Goal: Information Seeking & Learning: Understand process/instructions

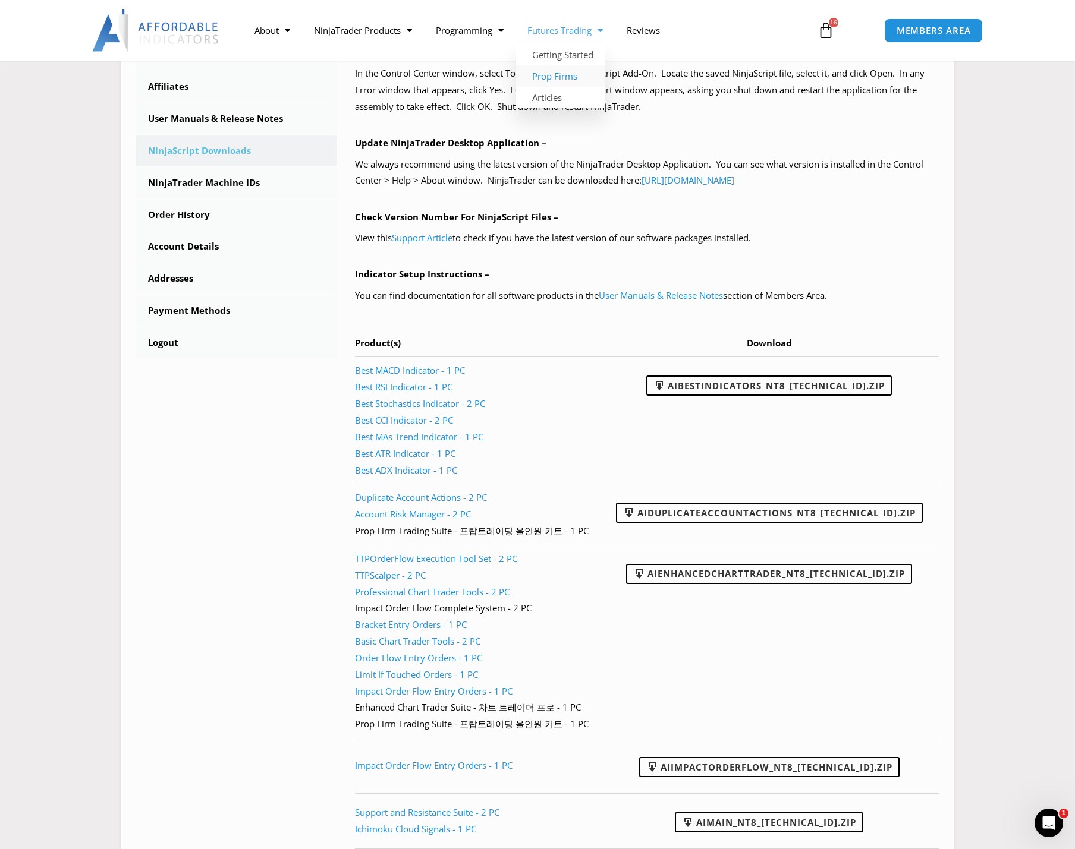
click at [574, 78] on link "Prop Firms" at bounding box center [560, 75] width 90 height 21
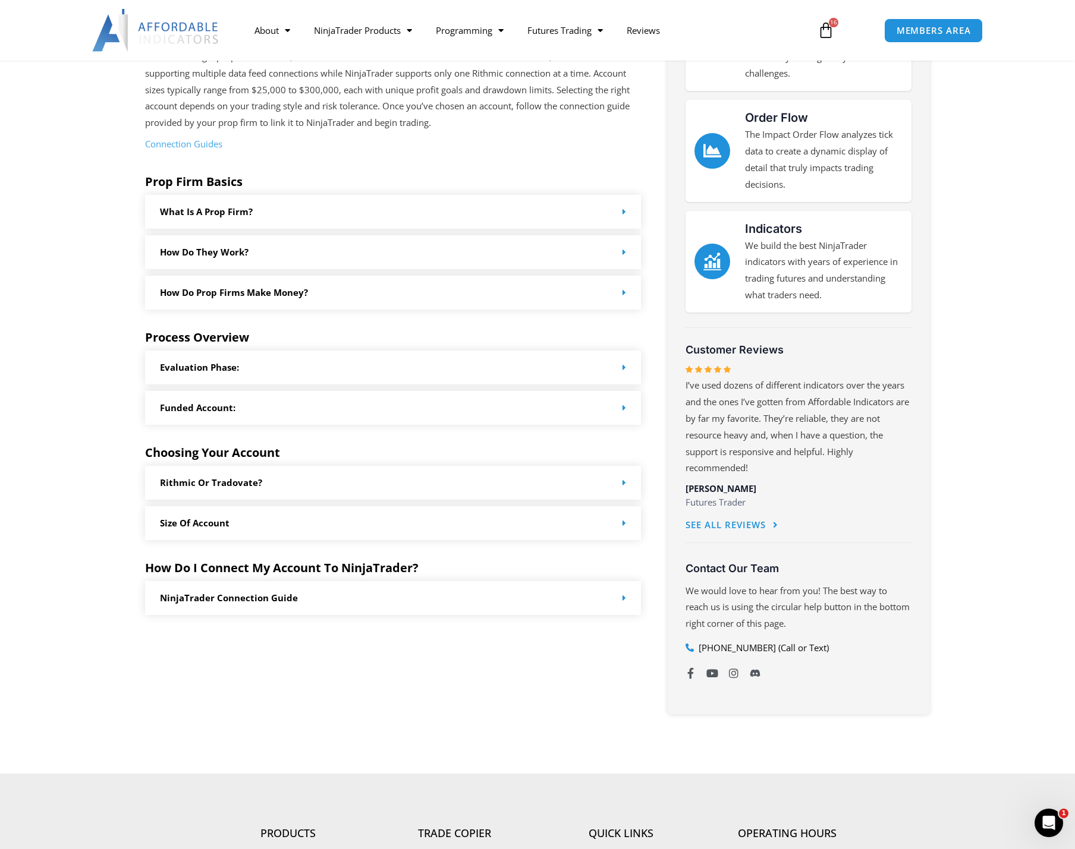
scroll to position [357, 0]
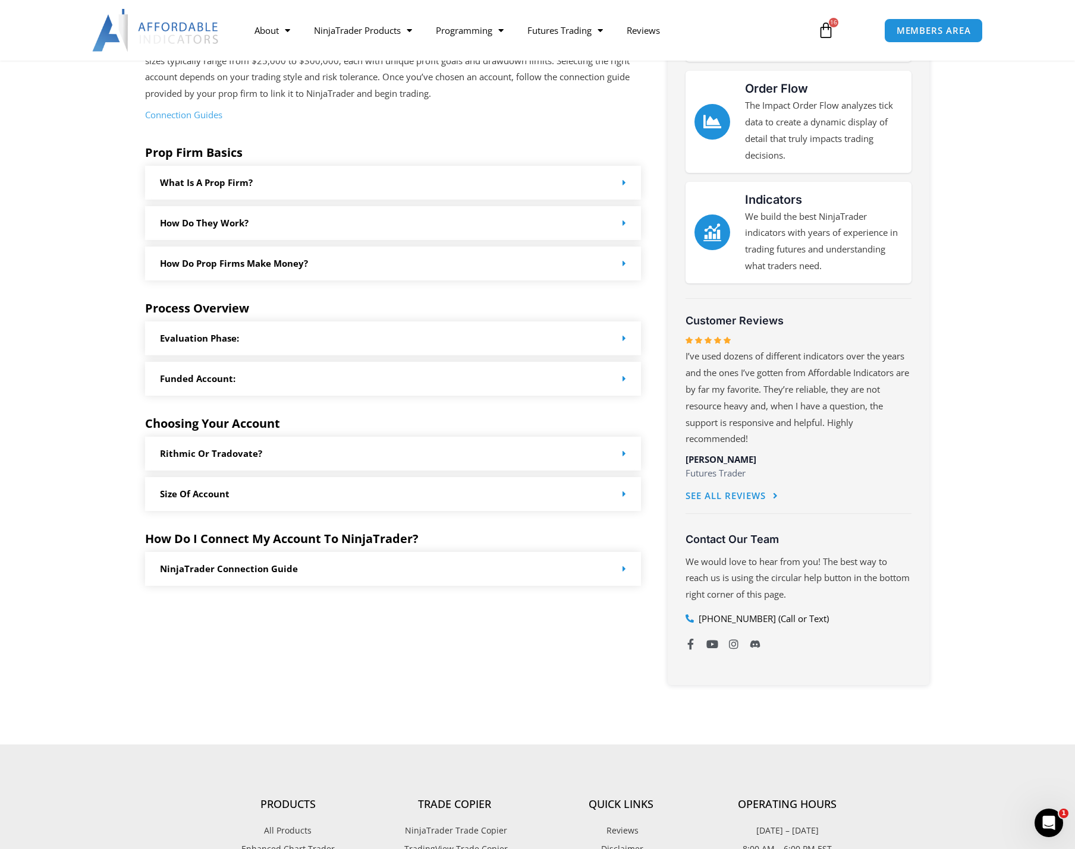
click at [222, 574] on link "NinjaTrader Connection Guide" at bounding box center [229, 569] width 138 height 12
click at [240, 182] on link "What is a prop firm?" at bounding box center [206, 183] width 93 height 12
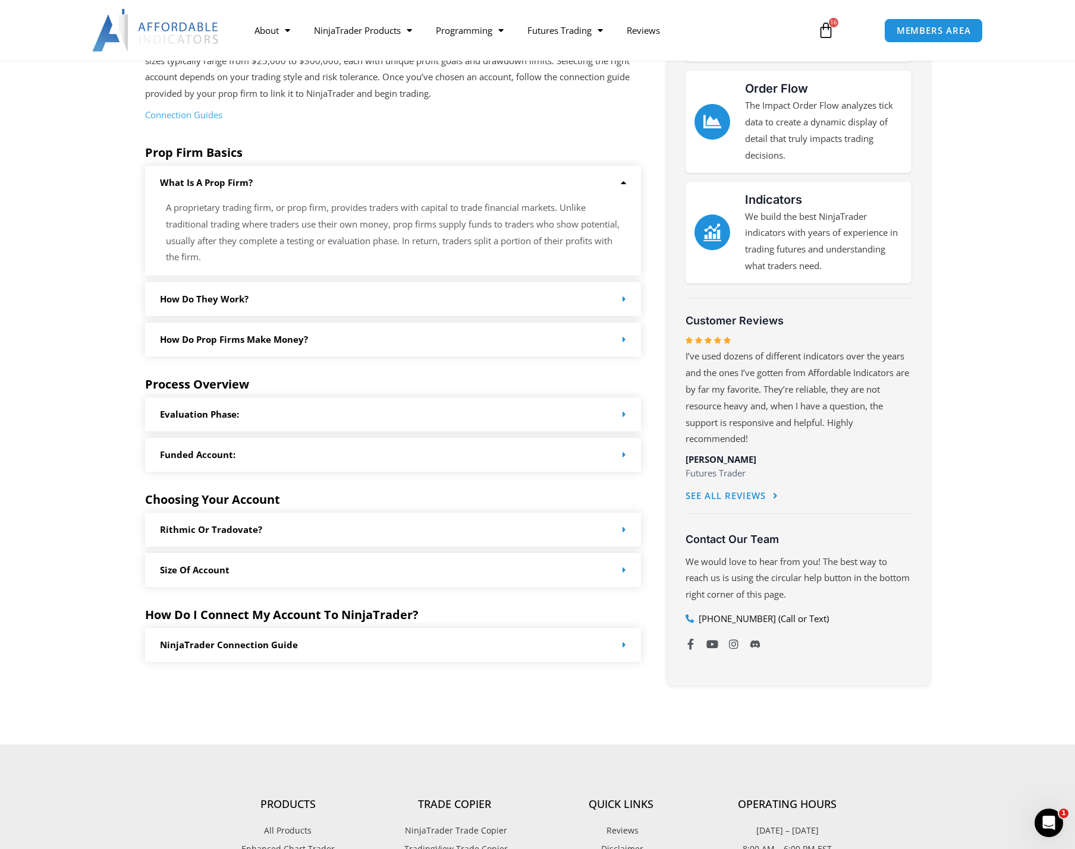
click at [240, 182] on link "What is a prop firm?" at bounding box center [206, 183] width 93 height 12
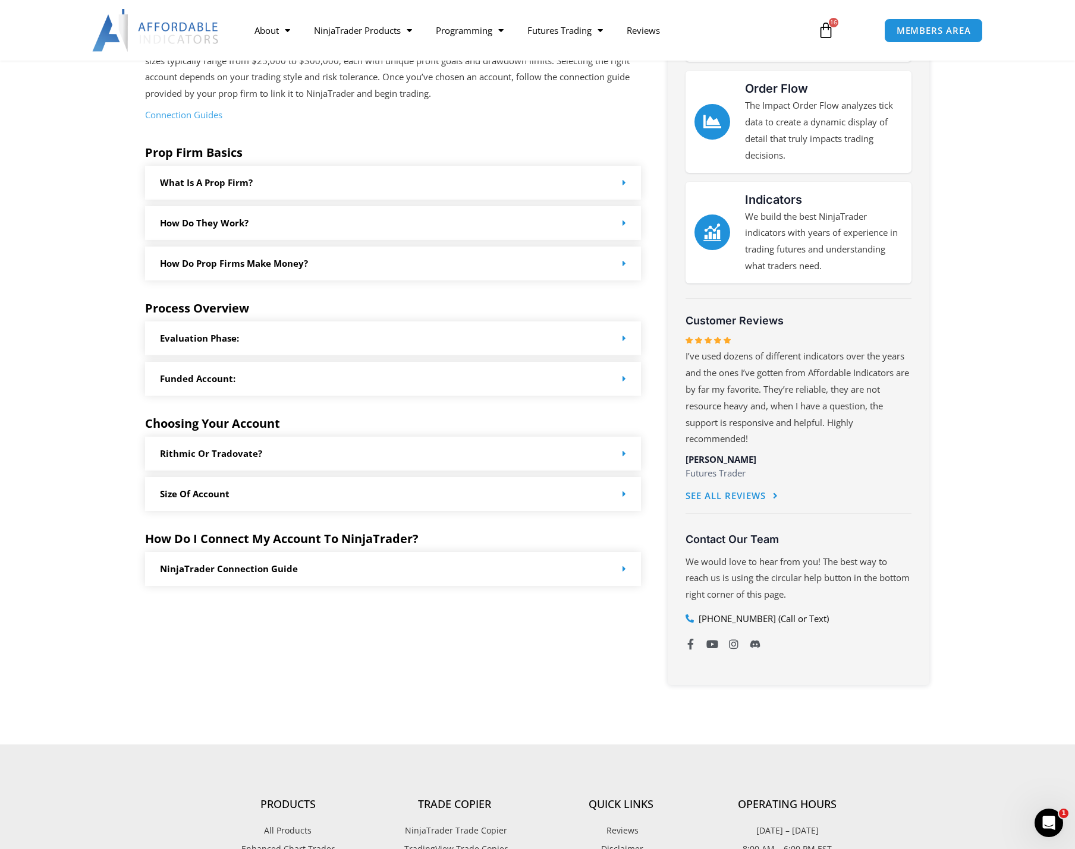
click at [248, 218] on link "How Do they work?" at bounding box center [204, 223] width 89 height 12
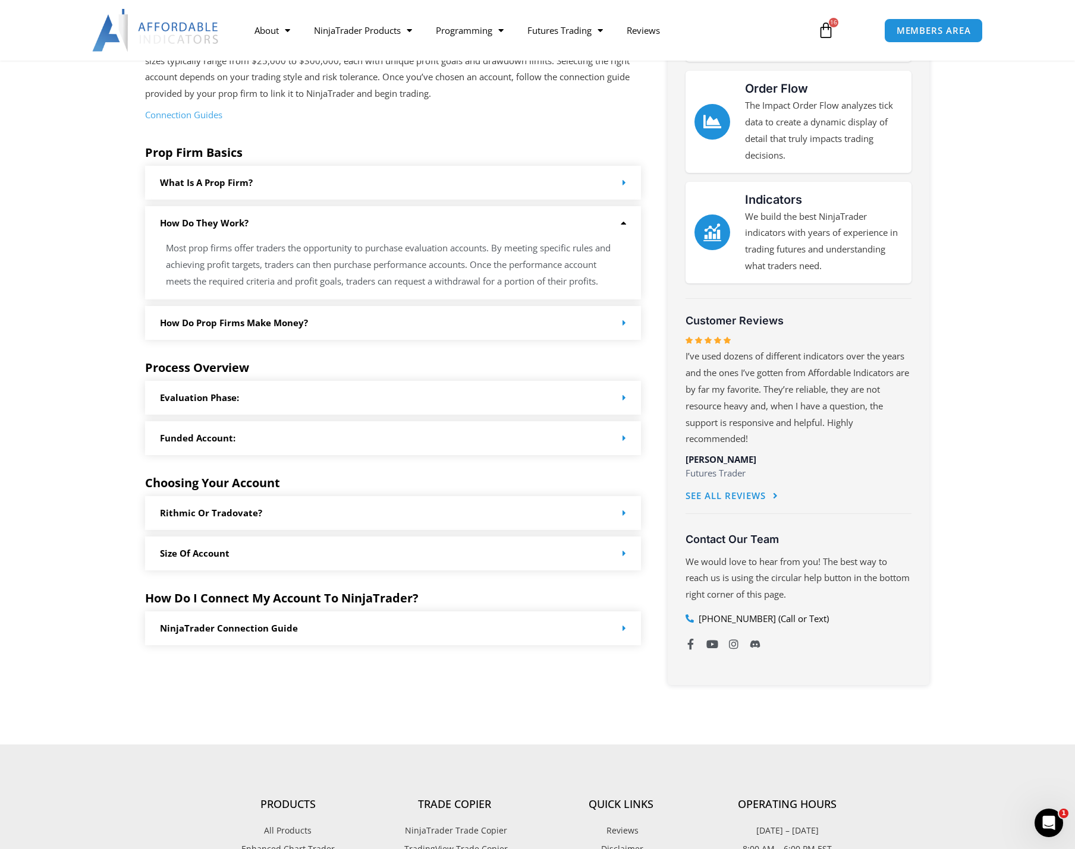
click at [247, 308] on div "How do Prop Firms make money?" at bounding box center [393, 323] width 496 height 34
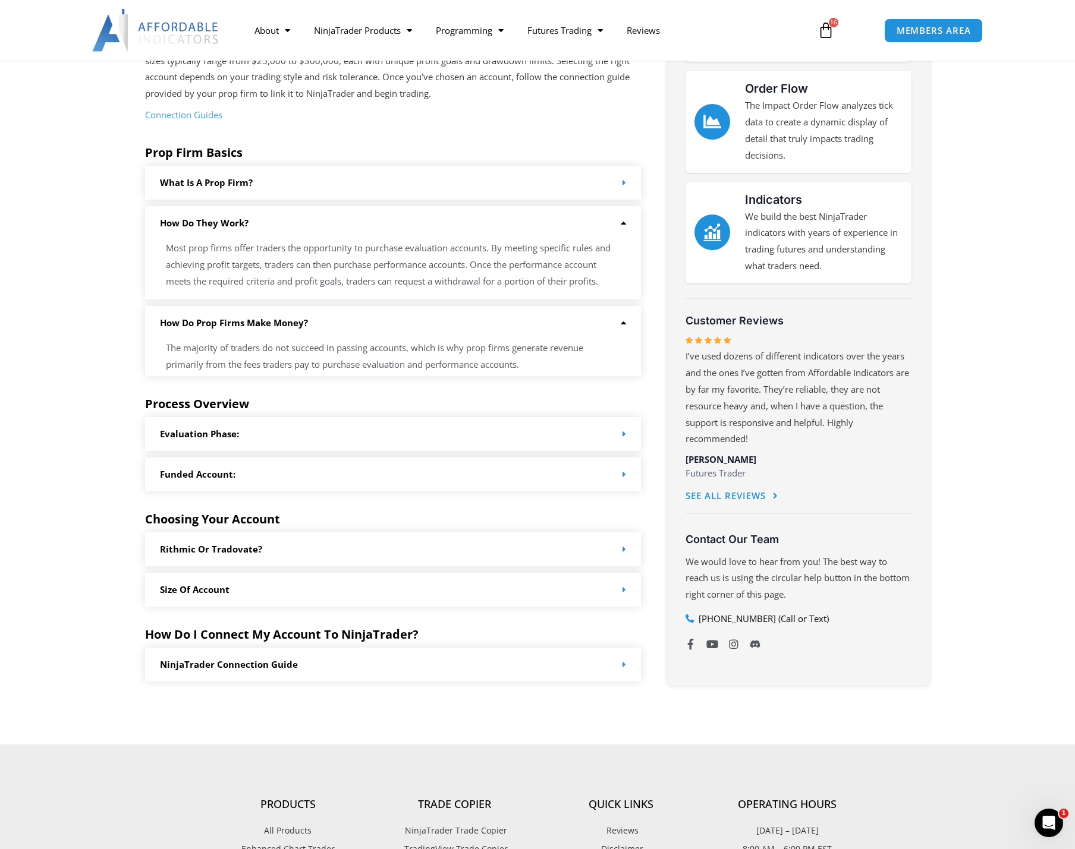
click at [250, 322] on link "How do Prop Firms make money?" at bounding box center [234, 323] width 148 height 12
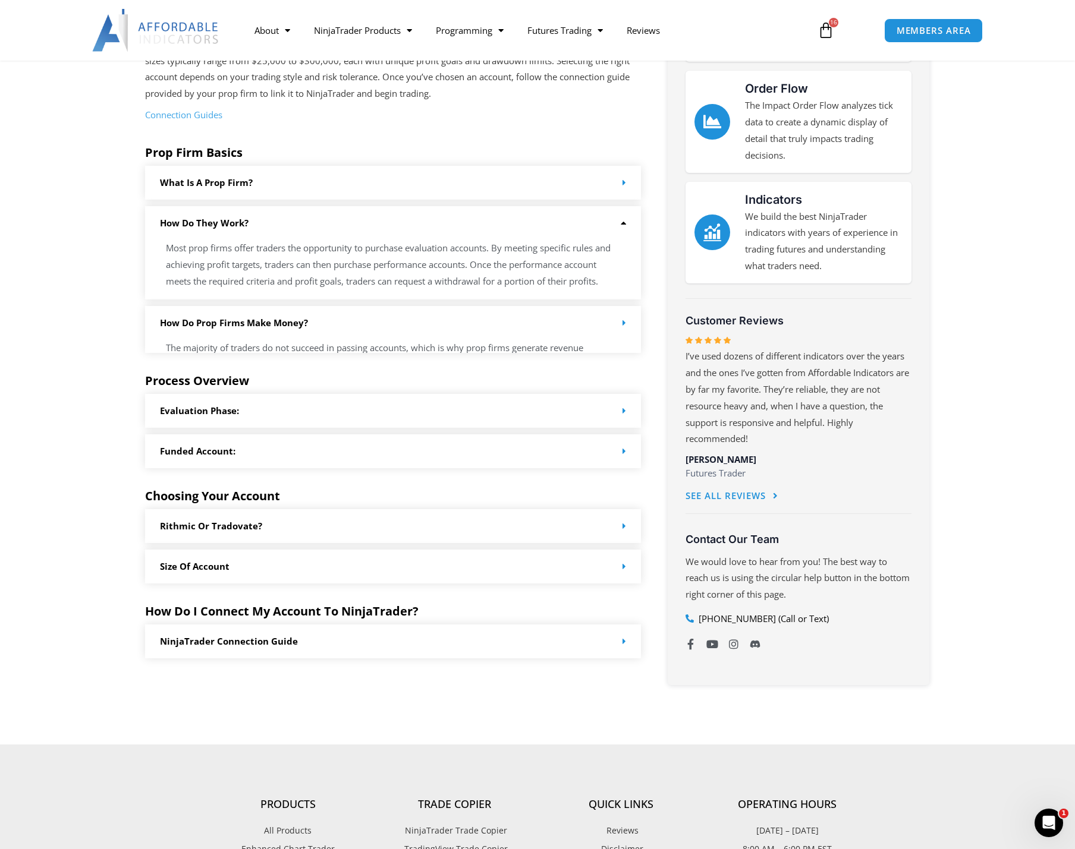
click at [248, 240] on p "Most prop firms offer traders the opportunity to purchase evaluation accounts. …" at bounding box center [393, 265] width 454 height 50
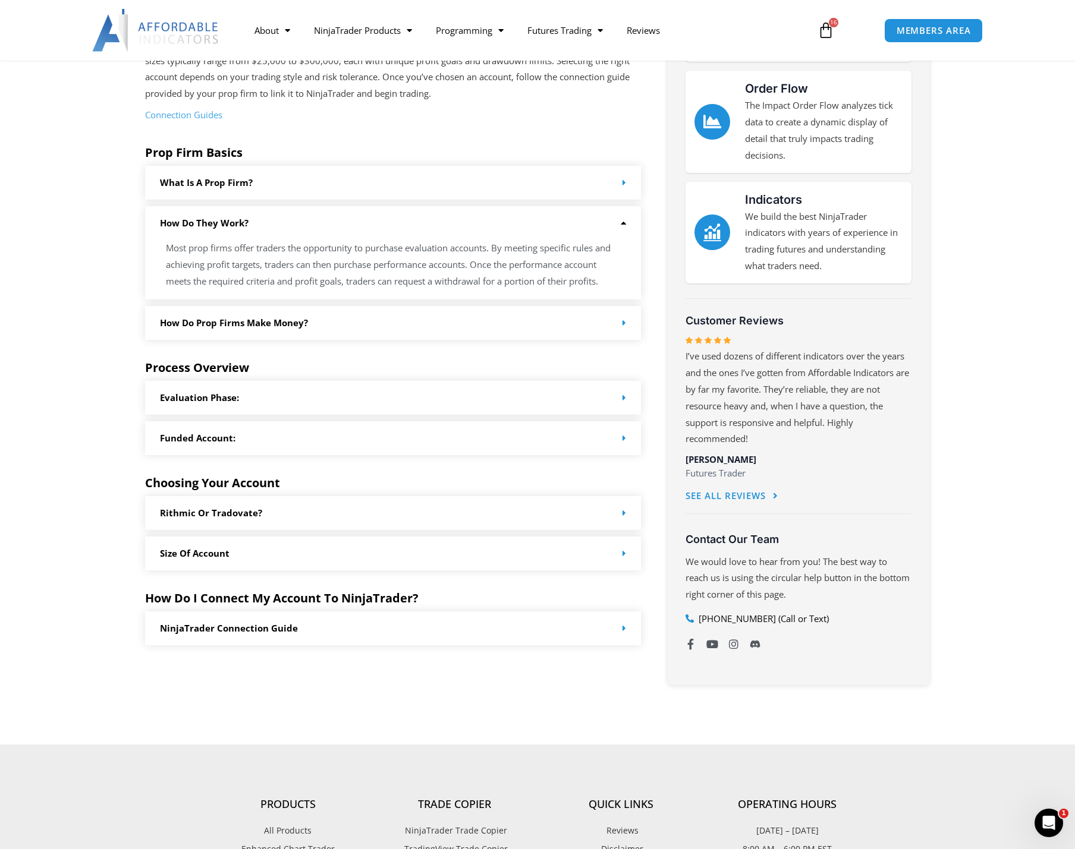
click at [227, 218] on link "How Do they work?" at bounding box center [204, 223] width 89 height 12
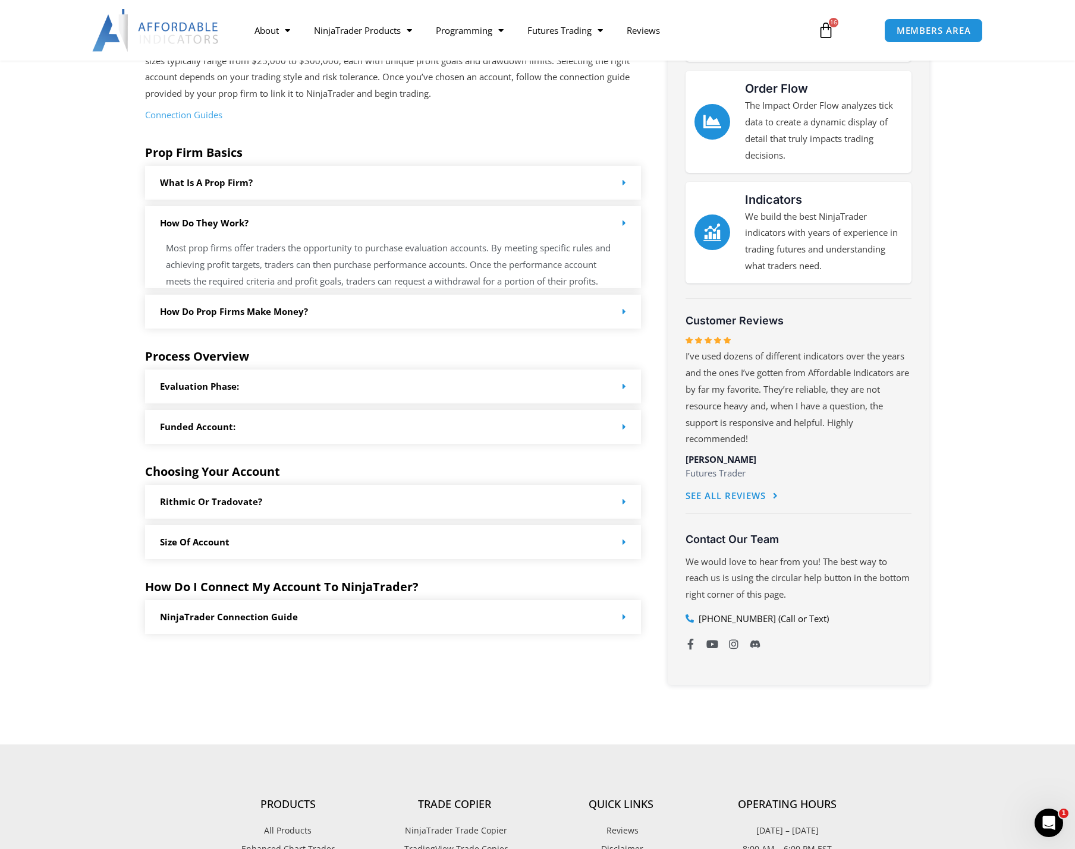
click at [237, 168] on div "What is a prop firm?" at bounding box center [393, 183] width 496 height 34
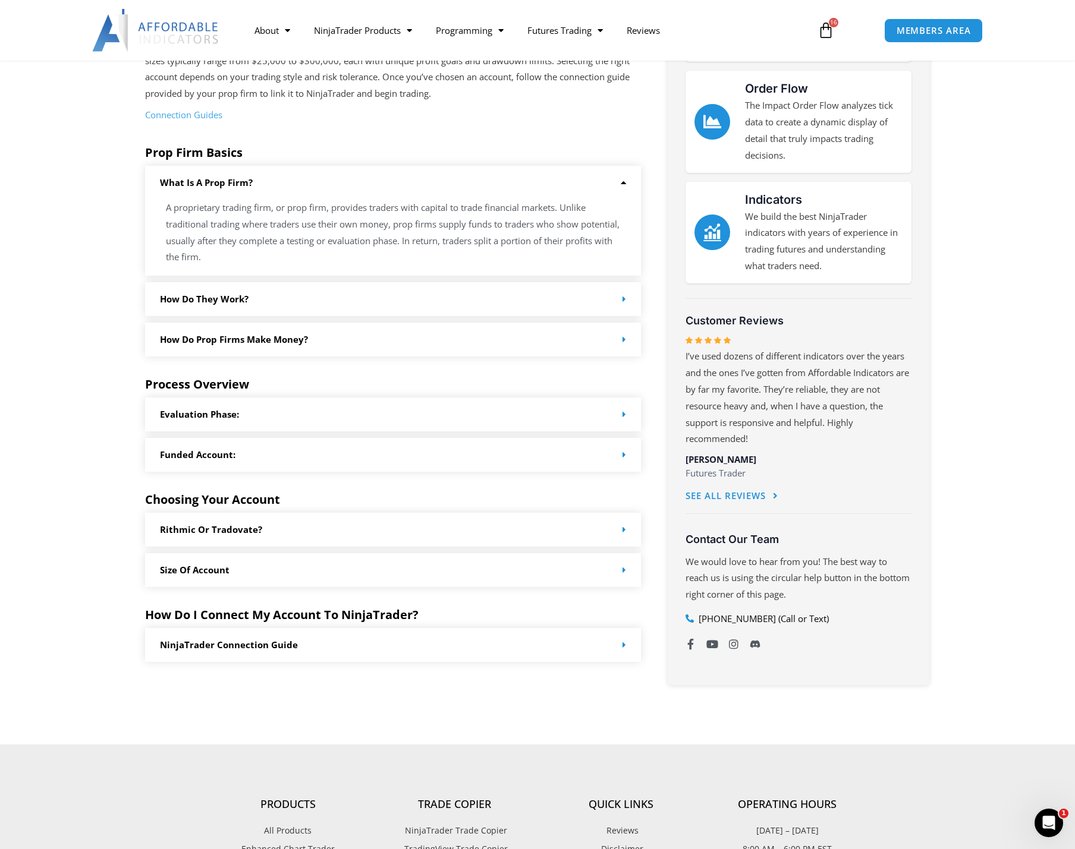
click at [237, 172] on div "What is a prop firm?" at bounding box center [393, 183] width 496 height 34
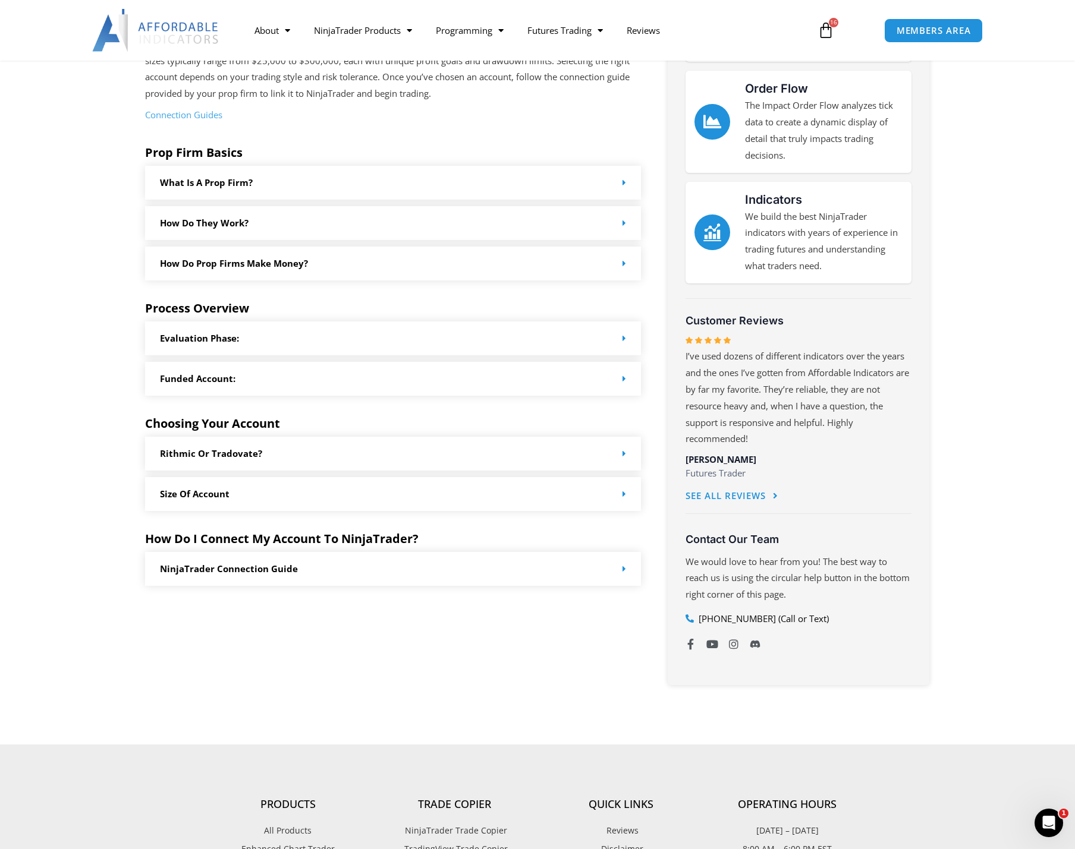
click at [235, 177] on link "What is a prop firm?" at bounding box center [206, 183] width 93 height 12
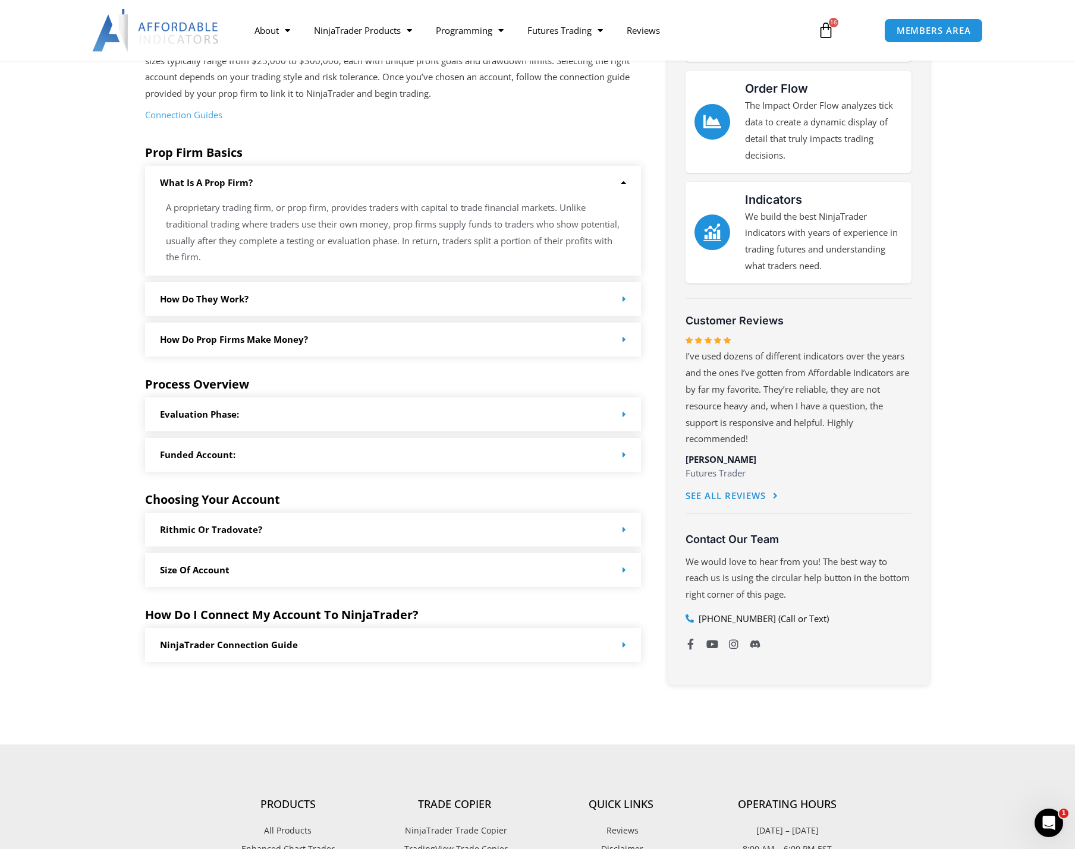
click at [240, 225] on p "A proprietary trading firm, or prop firm, provides traders with capital to trad…" at bounding box center [393, 233] width 454 height 66
click at [243, 166] on div "What is a prop firm?" at bounding box center [393, 183] width 496 height 34
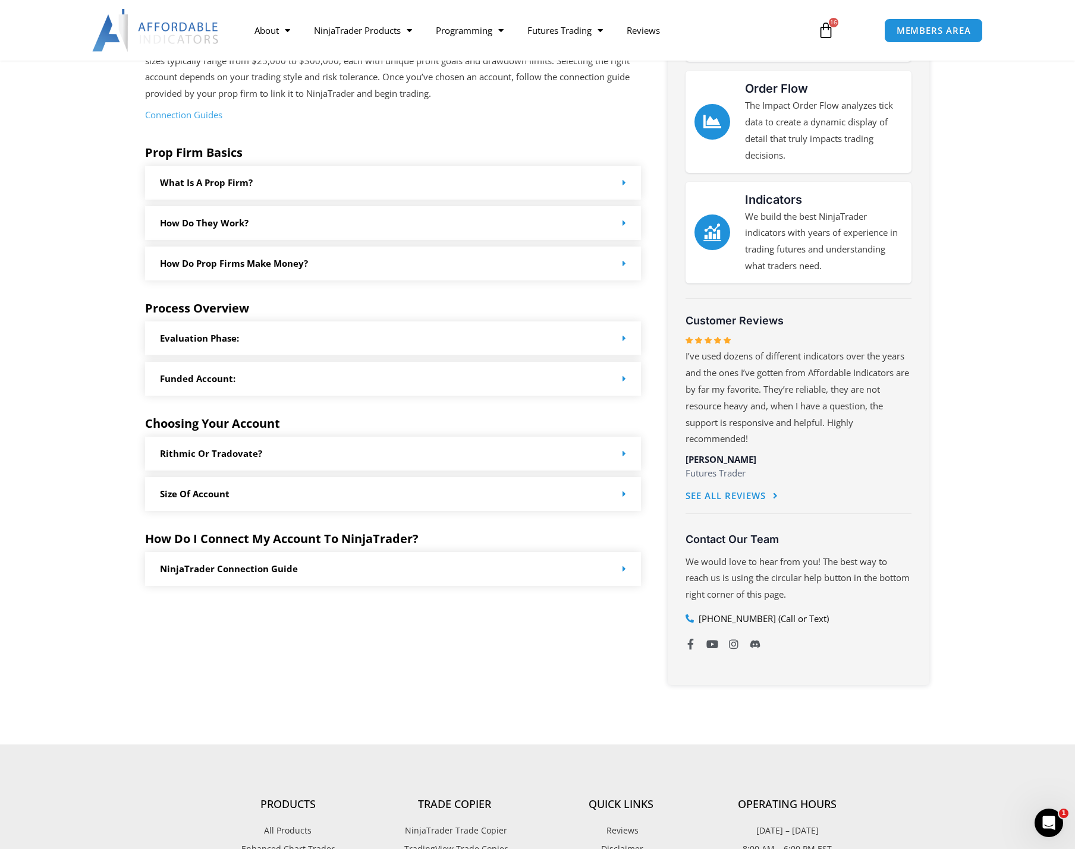
click at [213, 115] on link "Connection Guides" at bounding box center [183, 115] width 77 height 12
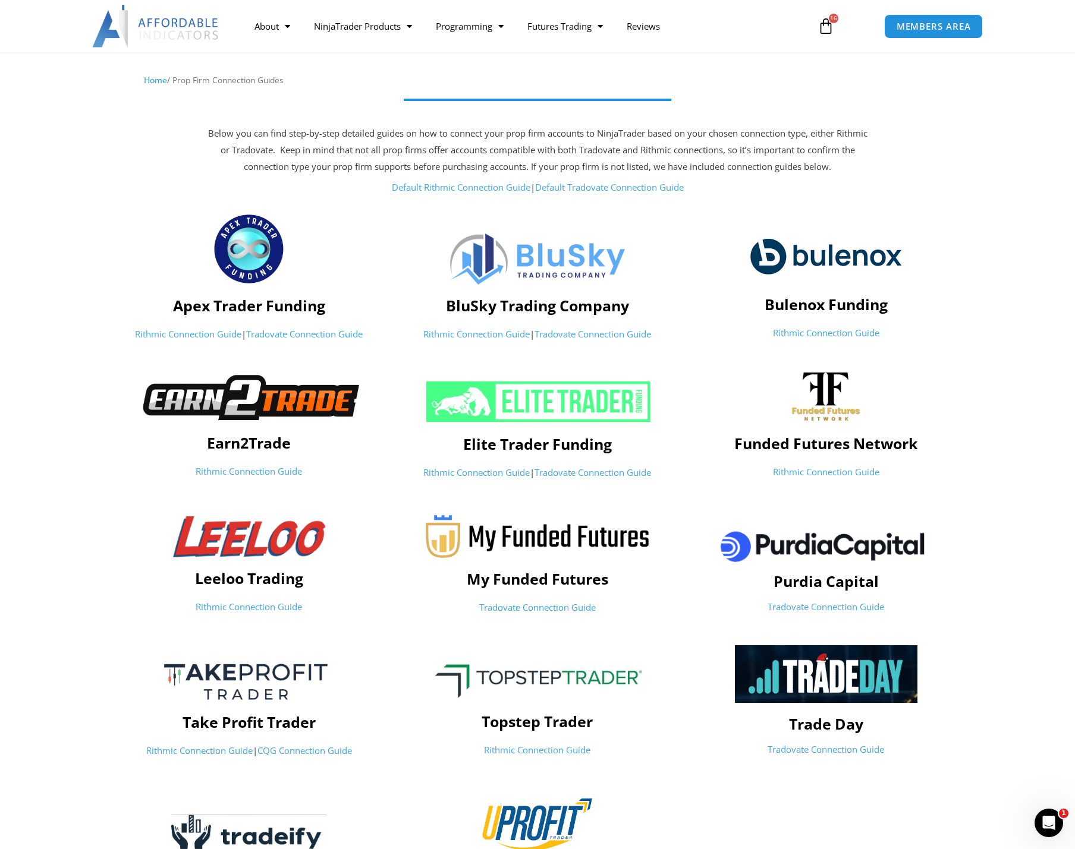
scroll to position [119, 0]
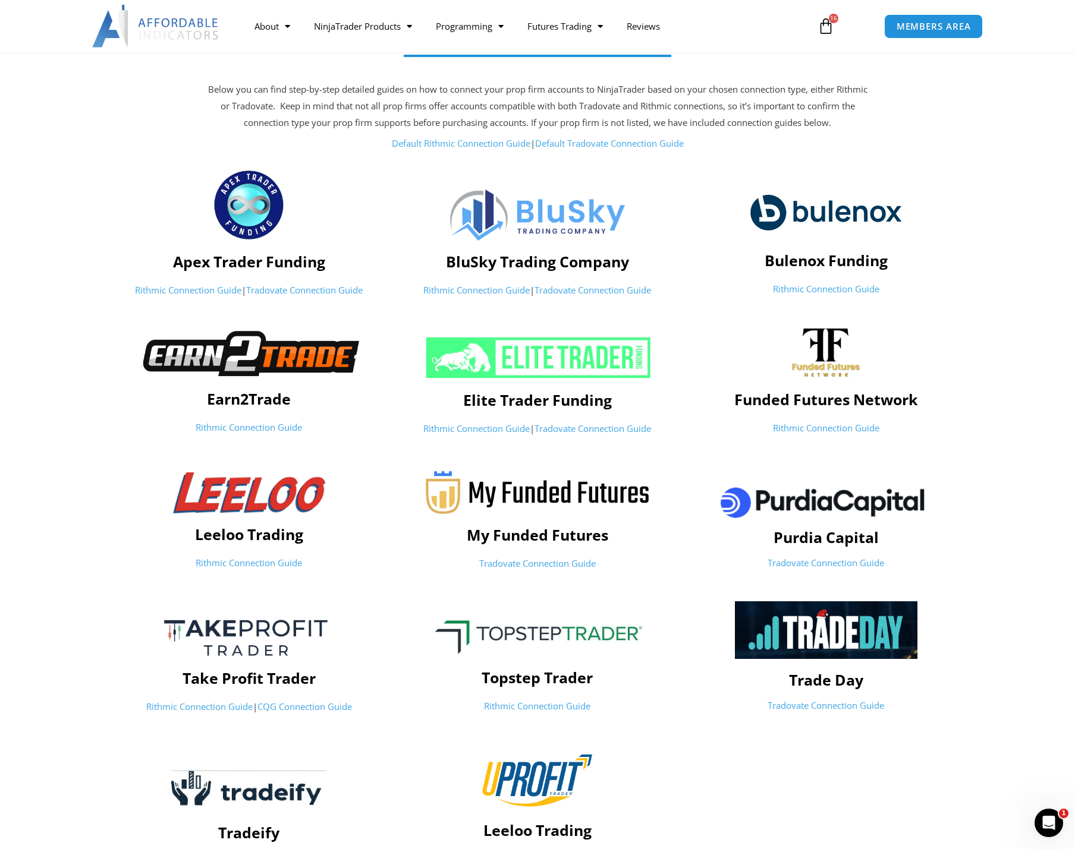
click at [550, 565] on link "Tradovate Connection Guide" at bounding box center [537, 564] width 117 height 12
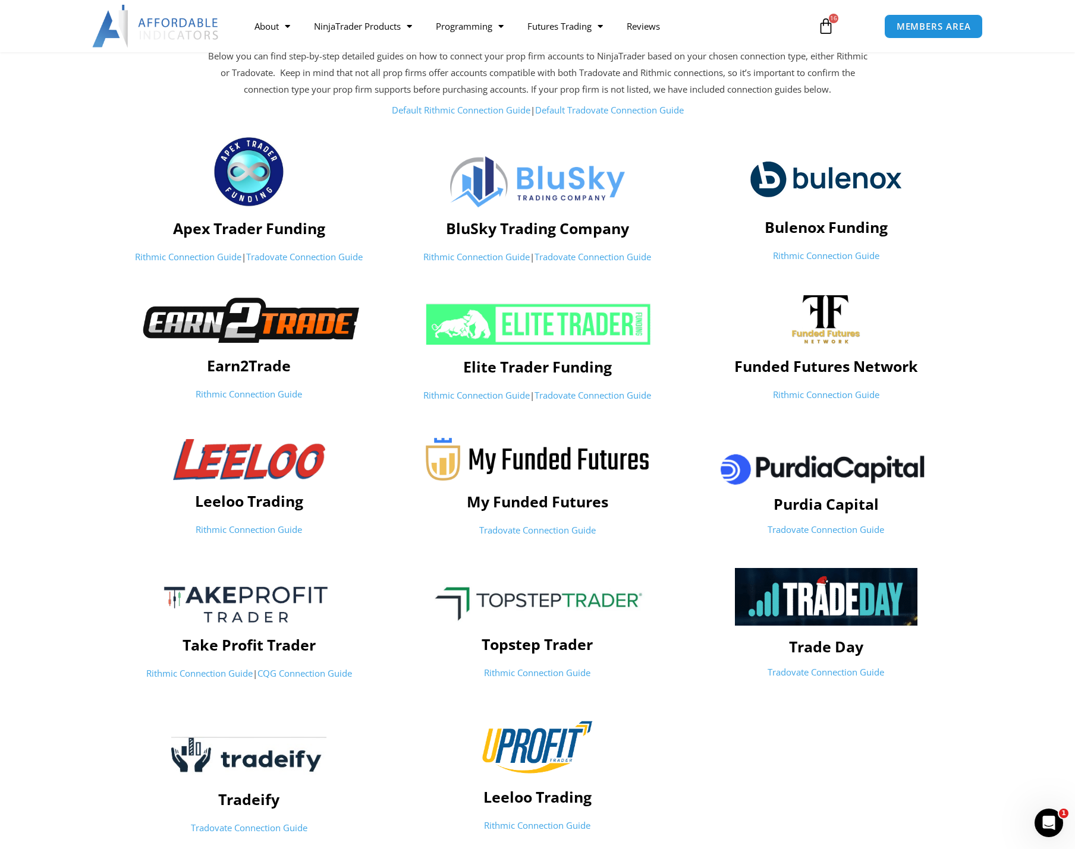
scroll to position [73, 0]
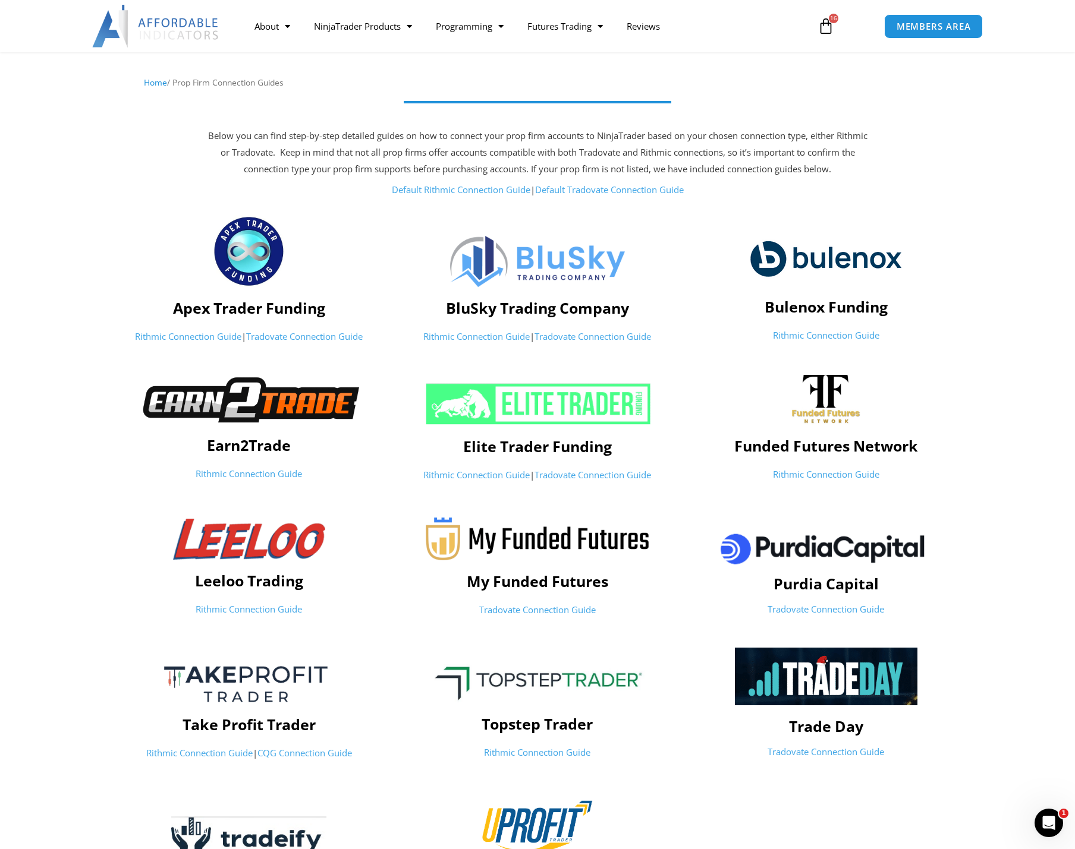
click at [539, 543] on img at bounding box center [538, 539] width 224 height 43
click at [519, 540] on img at bounding box center [538, 539] width 224 height 43
drag, startPoint x: 665, startPoint y: 538, endPoint x: 490, endPoint y: 540, distance: 174.8
click at [490, 540] on div at bounding box center [537, 539] width 276 height 43
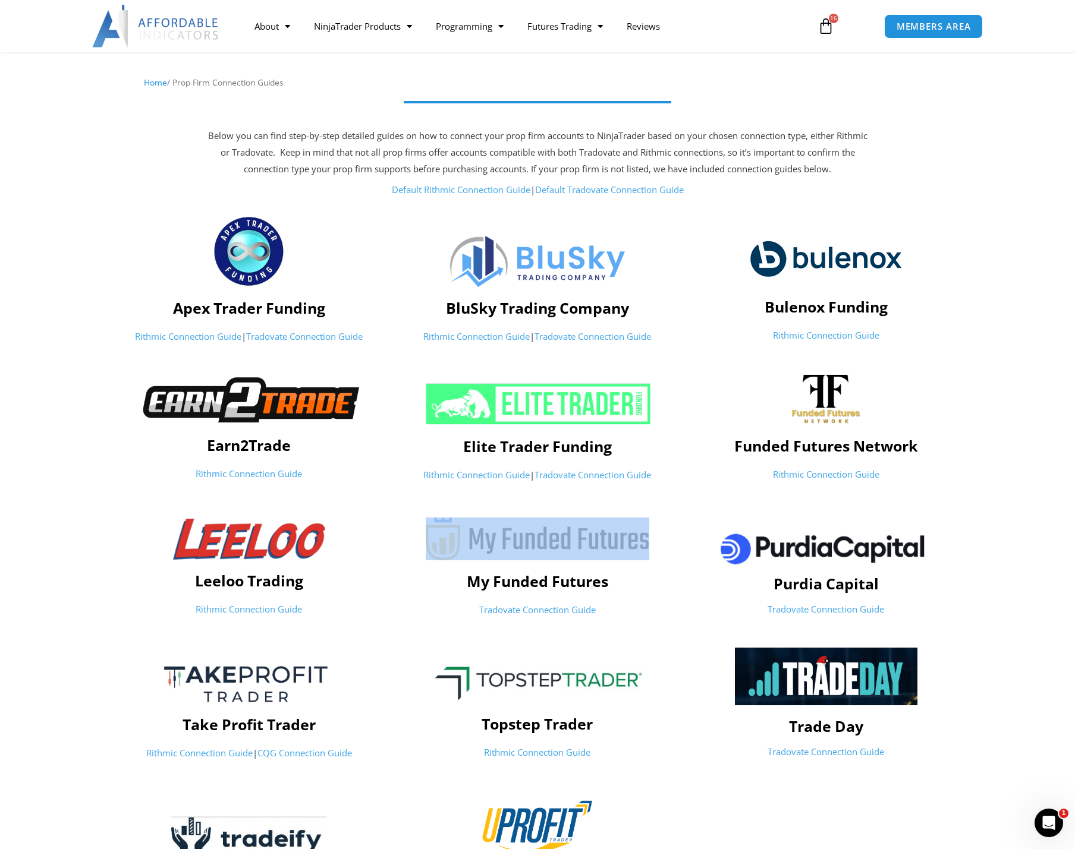
click at [490, 540] on img at bounding box center [538, 539] width 224 height 43
click at [501, 540] on img at bounding box center [538, 539] width 224 height 43
